Goal: Task Accomplishment & Management: Manage account settings

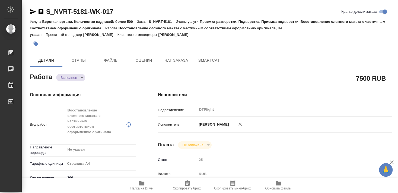
type textarea "x"
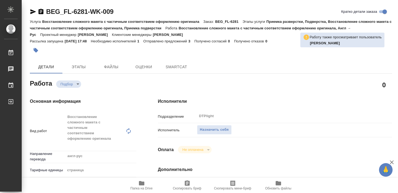
type textarea "x"
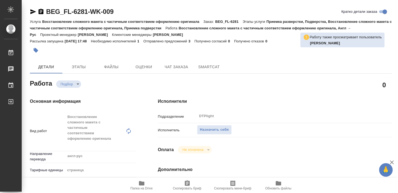
type textarea "x"
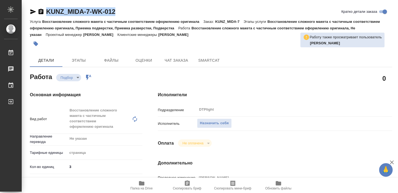
drag, startPoint x: 46, startPoint y: 17, endPoint x: 133, endPoint y: 16, distance: 86.9
click at [133, 16] on div "KUNZ_MIDA-7-WK-012 Кратко детали заказа" at bounding box center [211, 12] width 363 height 11
copy link "KUNZ_MIDA-7-WK-012"
click at [208, 120] on span "Назначить себя" at bounding box center [214, 123] width 29 height 6
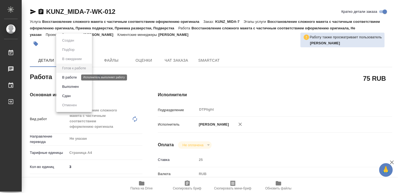
click at [73, 77] on button "В работе" at bounding box center [70, 77] width 18 height 6
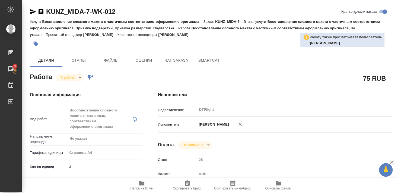
type textarea "x"
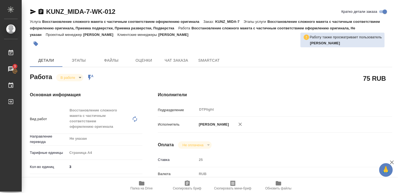
type textarea "x"
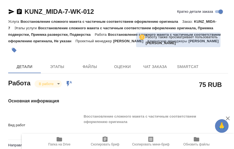
type textarea "x"
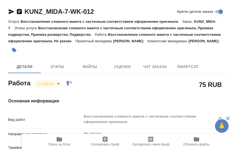
click at [97, 56] on div at bounding box center [81, 50] width 146 height 12
type textarea "x"
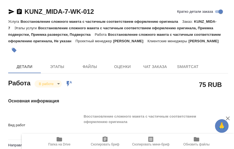
type textarea "x"
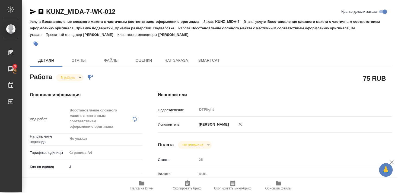
type textarea "x"
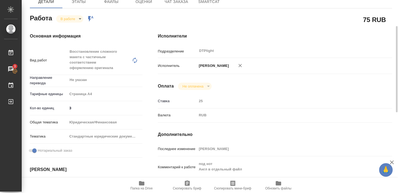
scroll to position [88, 0]
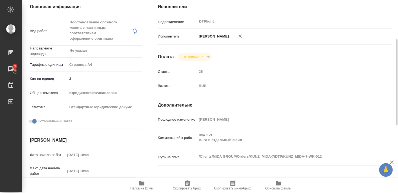
click at [143, 185] on icon "button" at bounding box center [141, 183] width 5 height 4
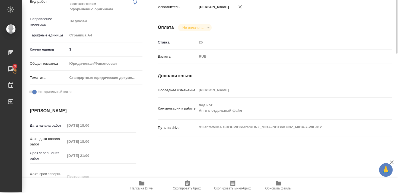
scroll to position [0, 0]
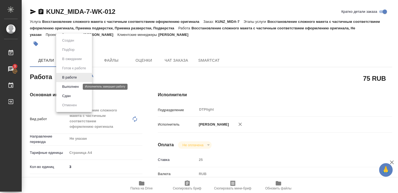
click at [67, 86] on button "Выполнен" at bounding box center [71, 87] width 20 height 6
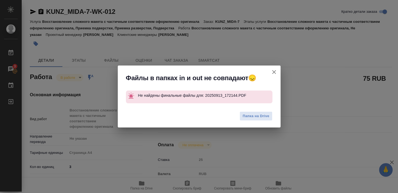
type textarea "x"
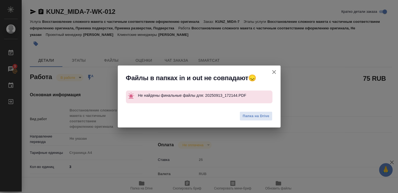
type textarea "x"
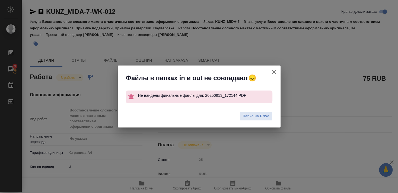
click at [273, 71] on icon "button" at bounding box center [274, 72] width 4 height 4
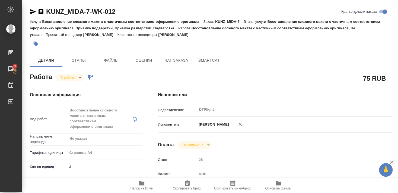
type textarea "x"
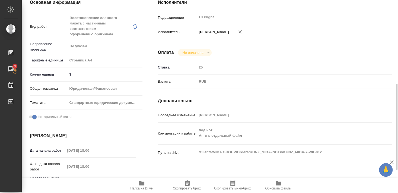
scroll to position [63, 0]
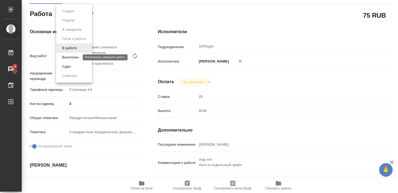
click at [70, 57] on button "Выполнен" at bounding box center [71, 57] width 20 height 6
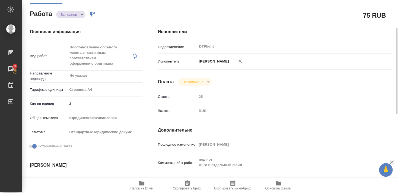
type textarea "x"
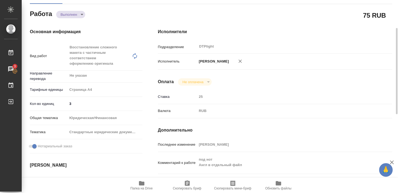
type textarea "x"
